Goal: Navigation & Orientation: Find specific page/section

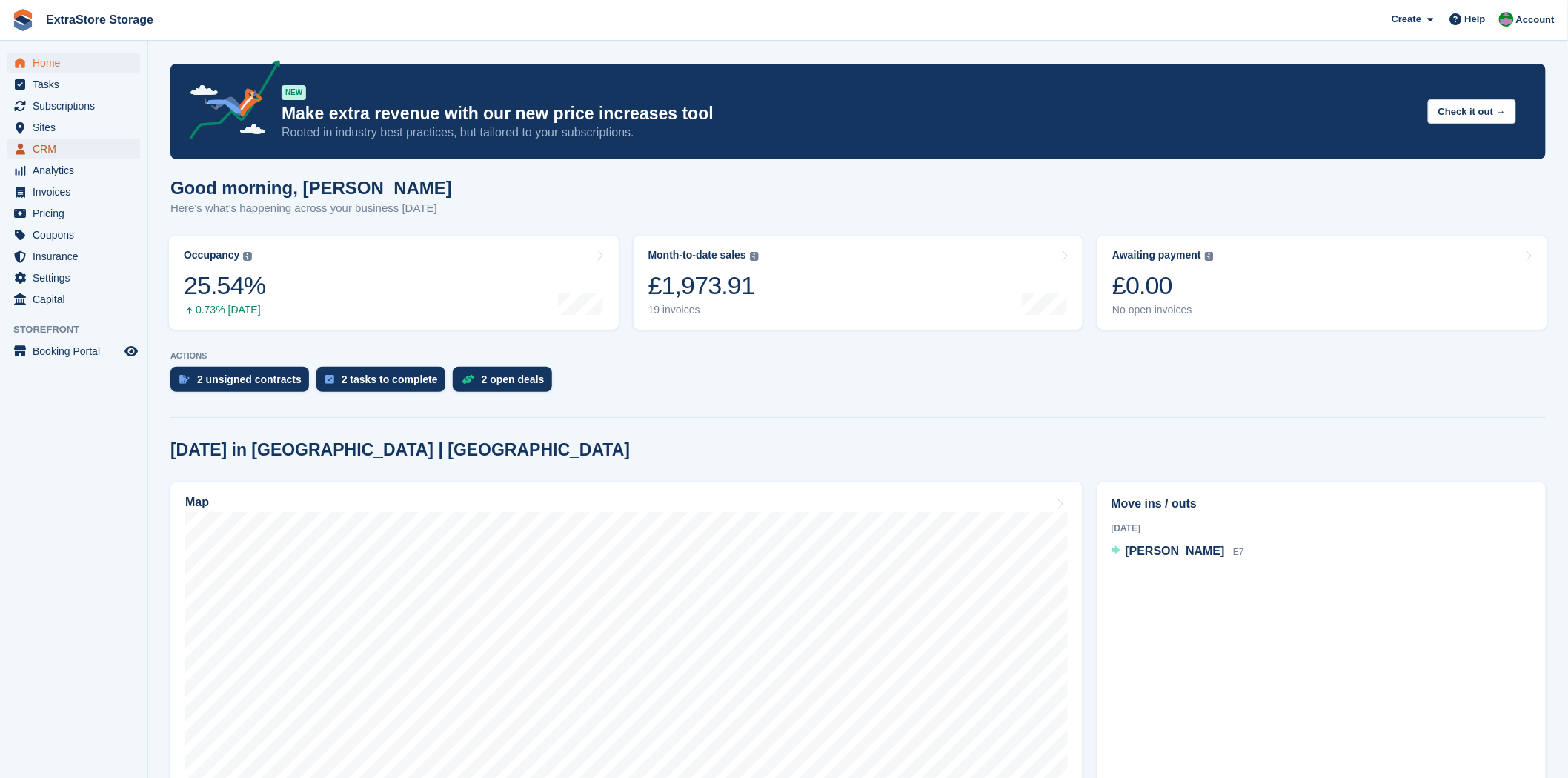
drag, startPoint x: 0, startPoint y: 0, endPoint x: 47, endPoint y: 156, distance: 162.9
click at [47, 156] on span "CRM" at bounding box center [77, 149] width 89 height 21
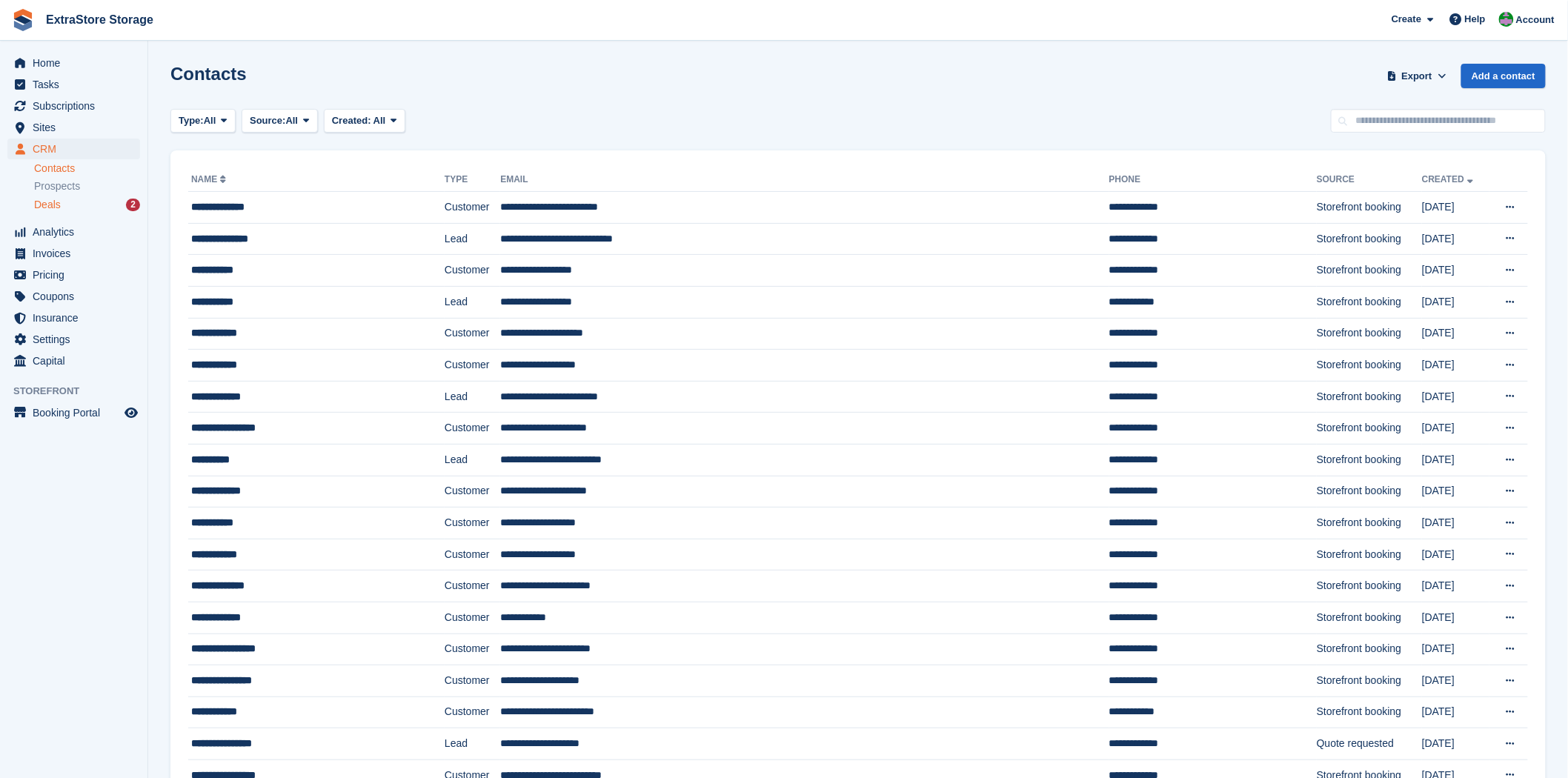
click at [63, 208] on div "Deals 2" at bounding box center [87, 205] width 106 height 14
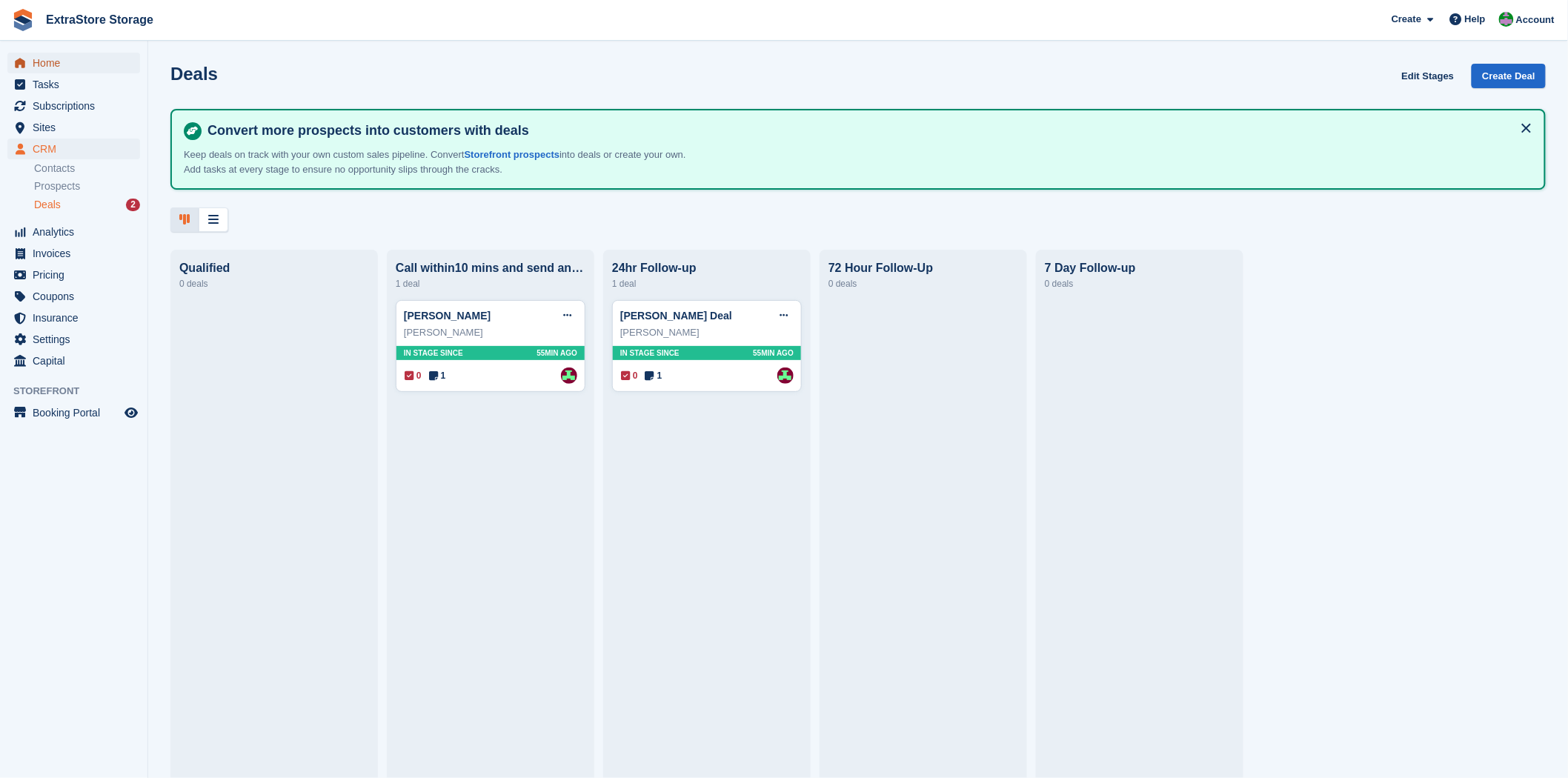
click at [48, 64] on span "Home" at bounding box center [77, 63] width 89 height 21
